Goal: Task Accomplishment & Management: Manage account settings

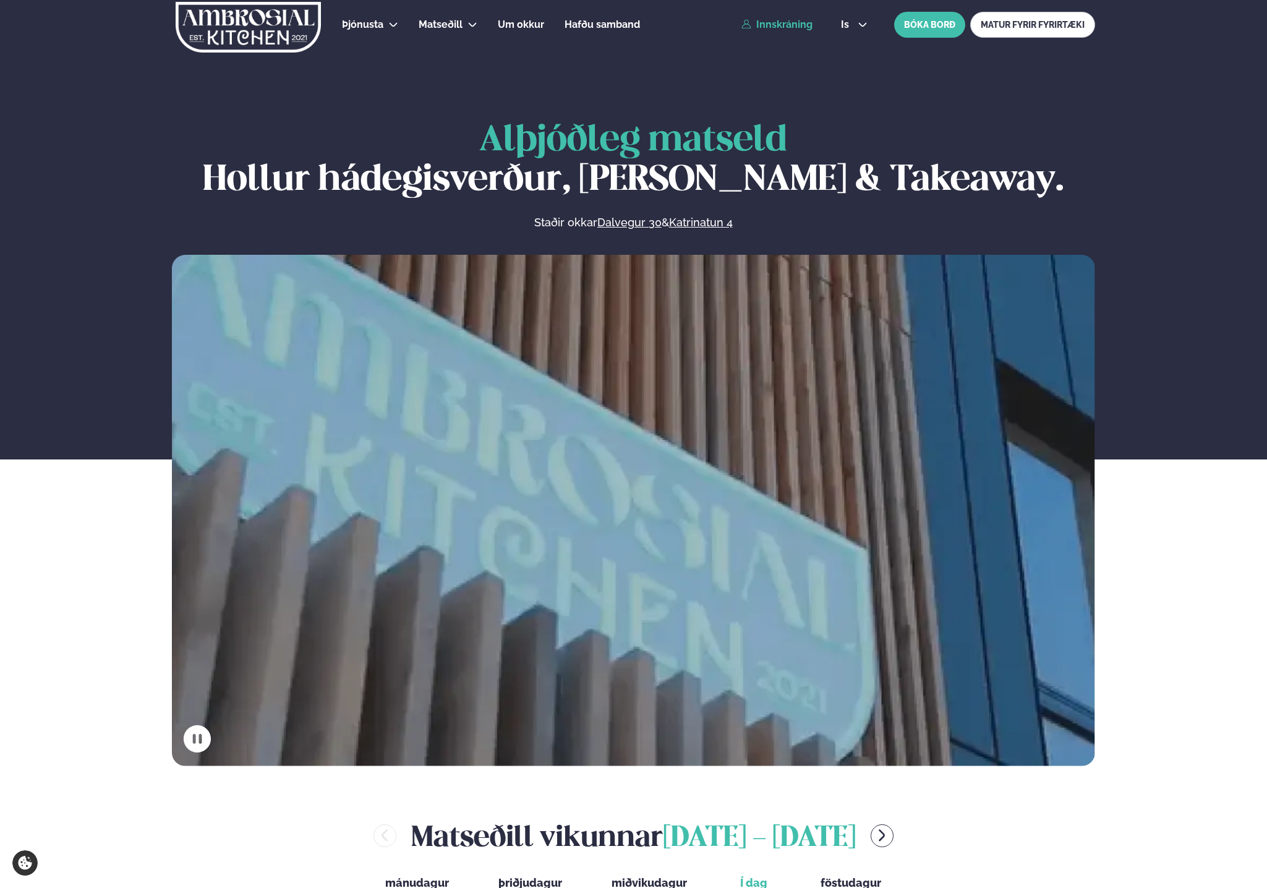
click at [774, 25] on link "Innskráning" at bounding box center [777, 24] width 71 height 11
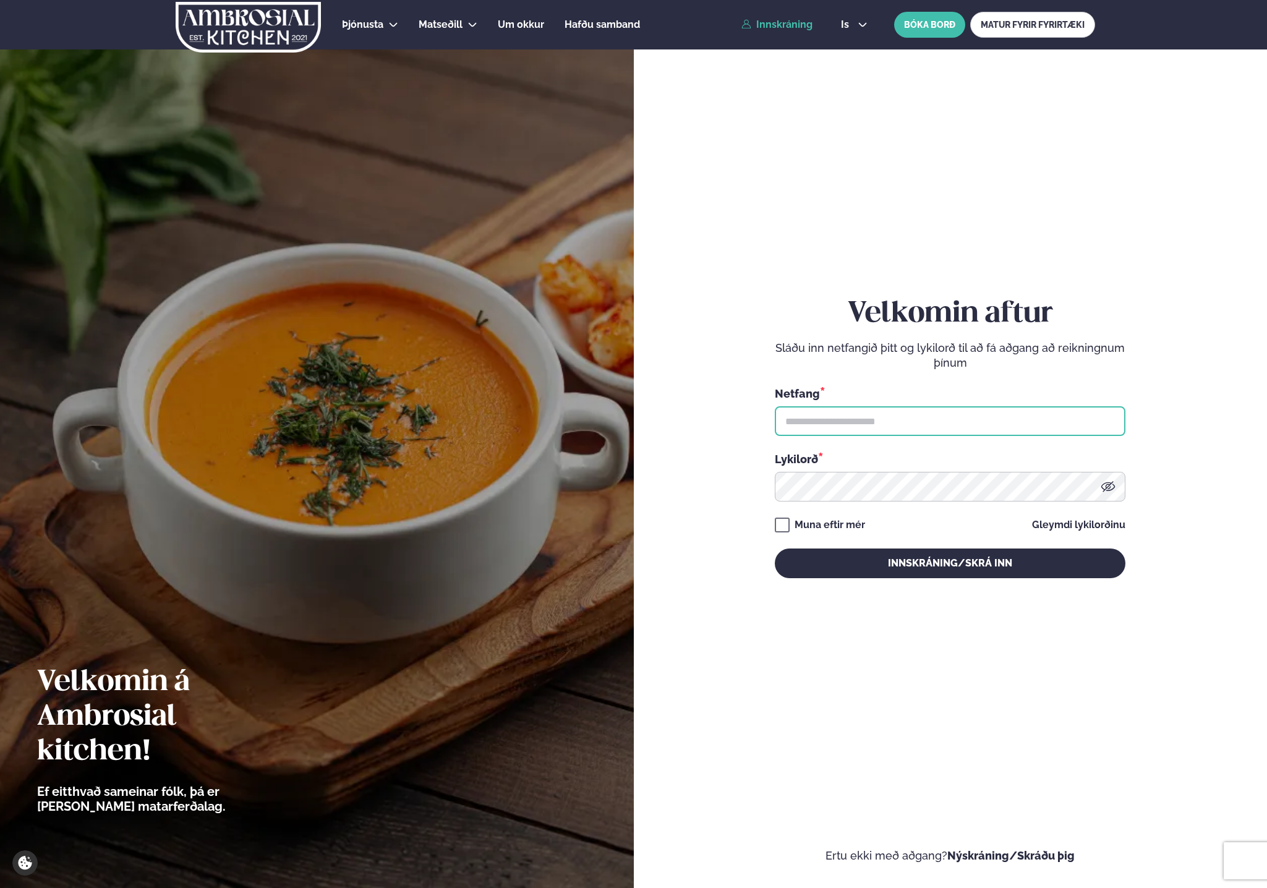
click at [873, 421] on input "text" at bounding box center [950, 421] width 351 height 30
type input "**********"
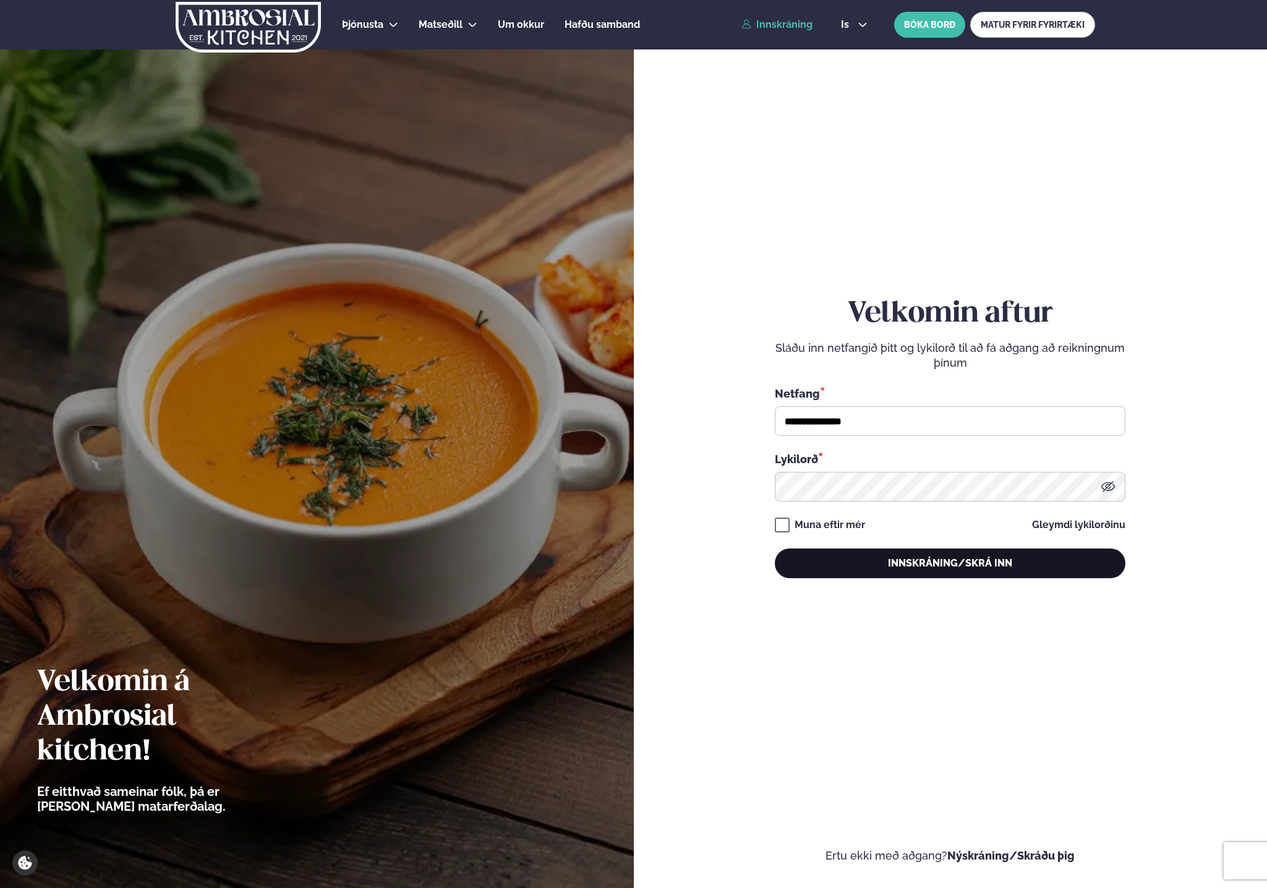
click at [871, 562] on button "Innskráning/Skrá inn" at bounding box center [950, 564] width 351 height 30
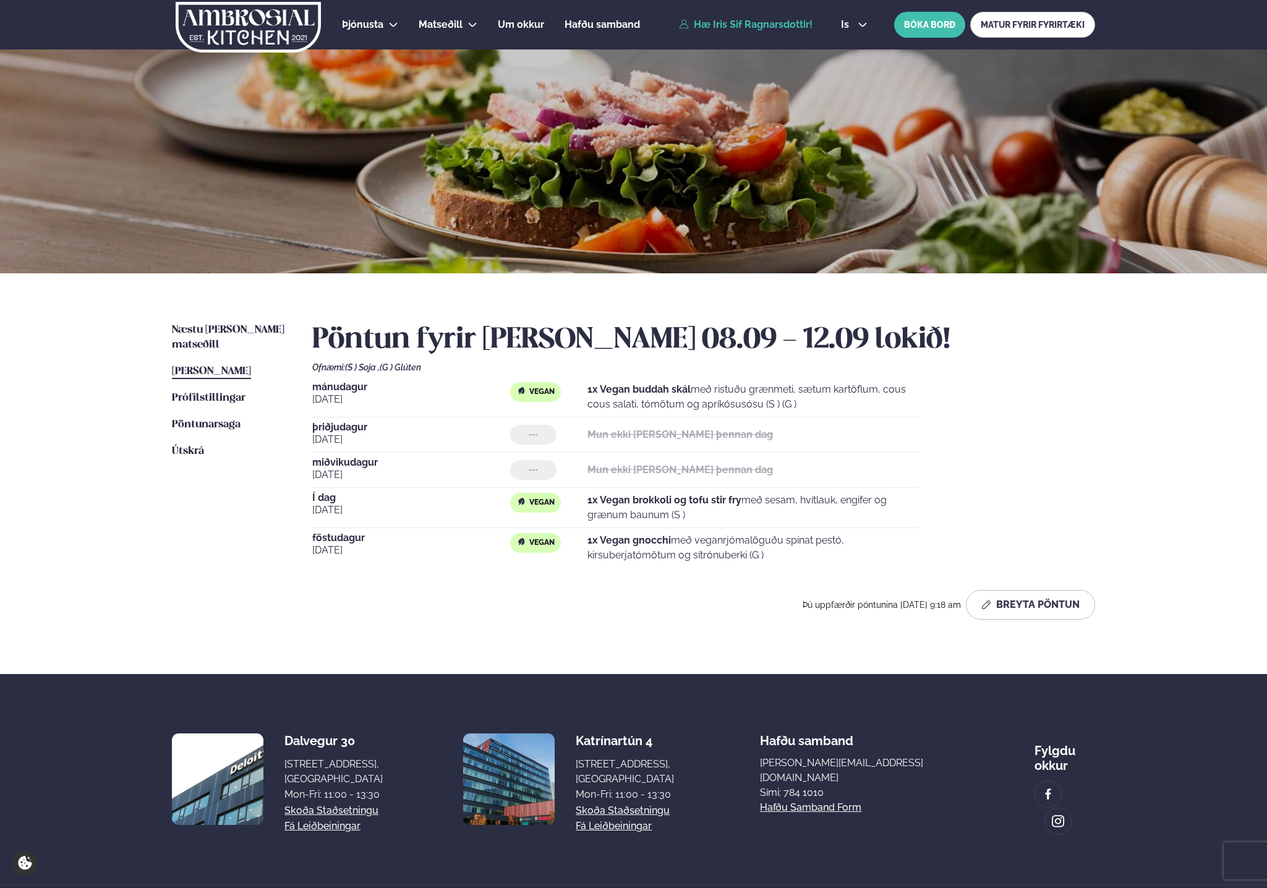
drag, startPoint x: 583, startPoint y: 542, endPoint x: 651, endPoint y: 544, distance: 67.4
click at [587, 542] on div "Vegan" at bounding box center [548, 548] width 77 height 30
drag, startPoint x: 651, startPoint y: 544, endPoint x: 822, endPoint y: 566, distance: 172.8
click at [822, 566] on div "[DATE] Vegan 1x Vegan gnocchi með veganrjómalöguðu spínat pestó, kirsuberjatómö…" at bounding box center [615, 550] width 606 height 35
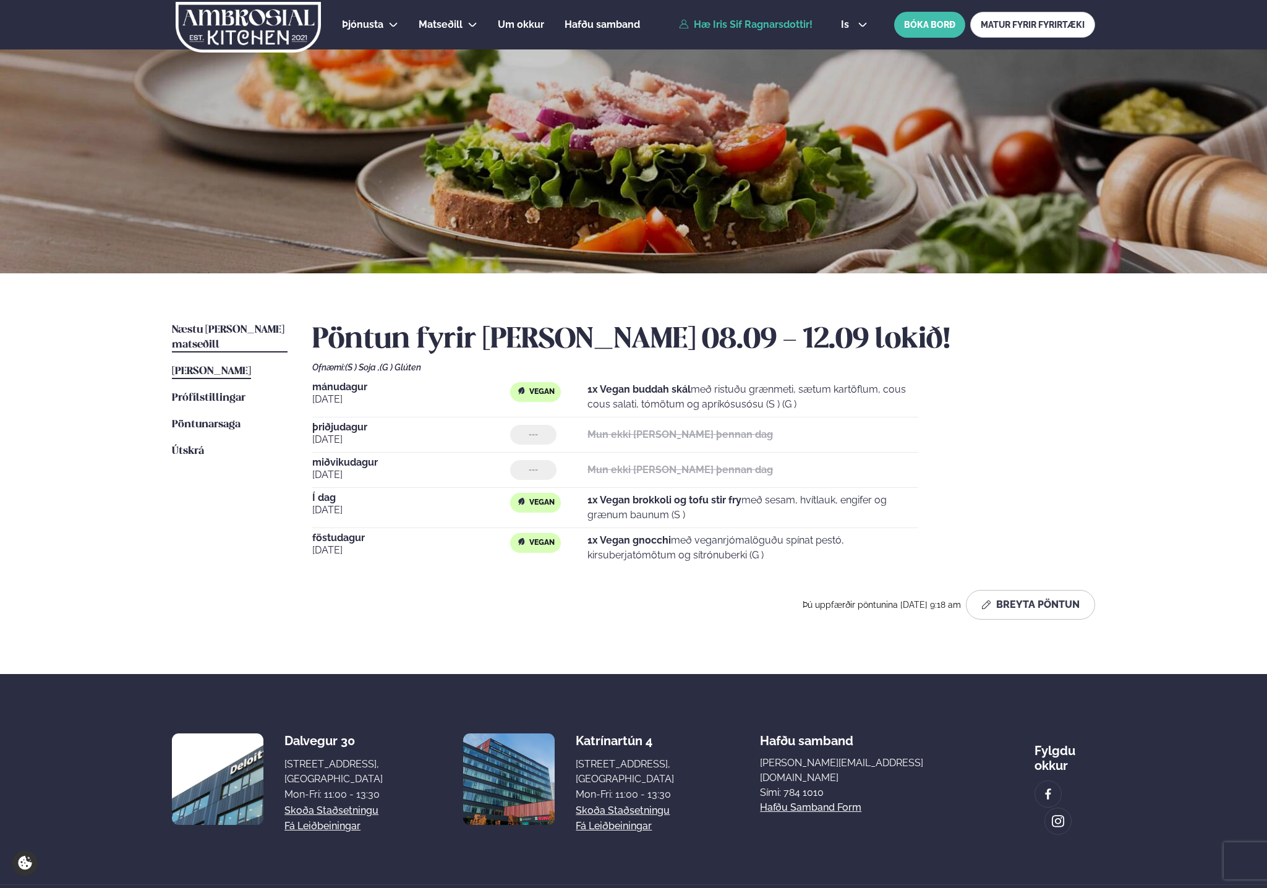
click at [208, 325] on span "Næstu [PERSON_NAME] matseðill" at bounding box center [228, 337] width 113 height 25
